Goal: Find specific page/section: Find specific page/section

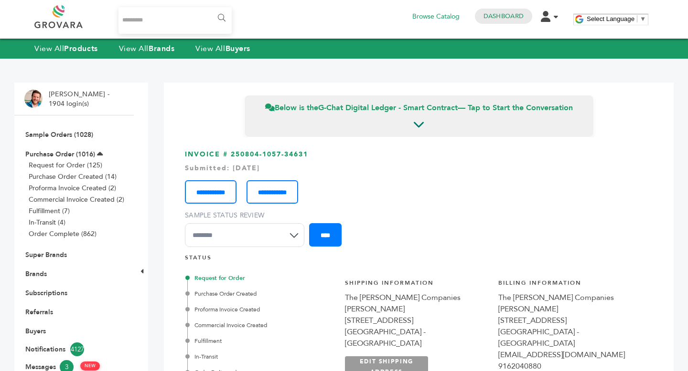
scroll to position [458, 0]
click at [71, 141] on li "Sample Orders (1028)" at bounding box center [73, 134] width 99 height 19
click at [72, 137] on link "Sample Orders (1028)" at bounding box center [59, 134] width 68 height 9
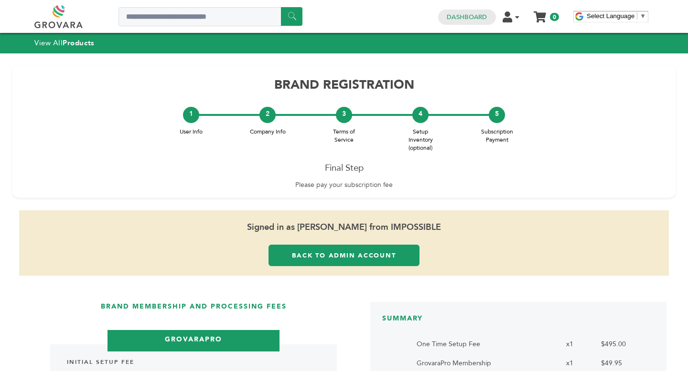
click at [378, 258] on link "Back to Admin Account" at bounding box center [343, 255] width 151 height 21
